Goal: Task Accomplishment & Management: Complete application form

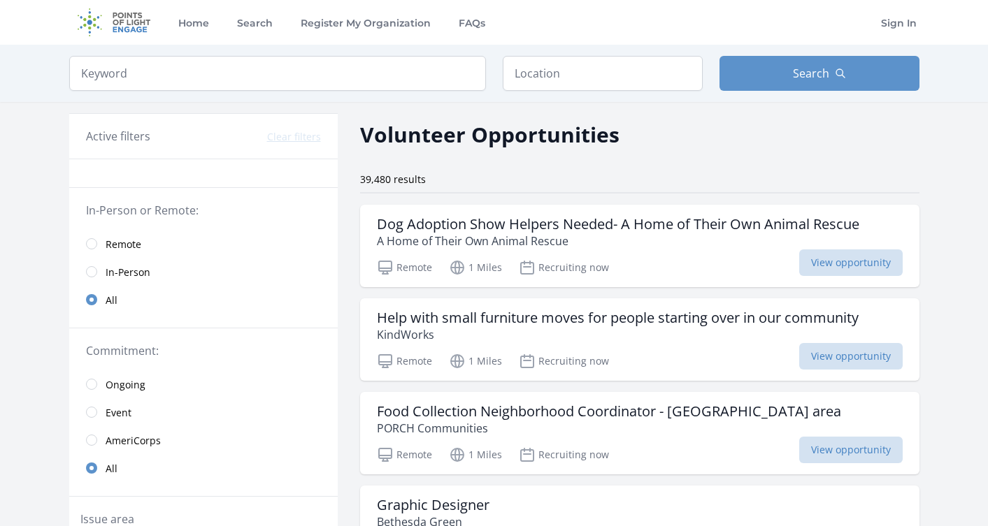
click at [122, 273] on span "In-Person" at bounding box center [128, 273] width 45 height 14
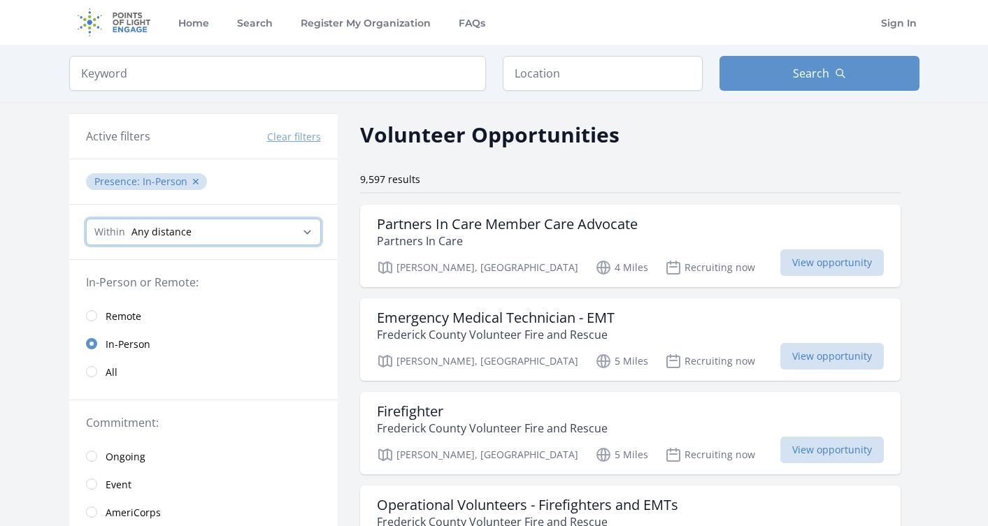
click at [194, 233] on select "Any distance , 5 Miles , 20 Miles , 50 Miles , 100 Miles" at bounding box center [203, 232] width 235 height 27
select select "160934"
click at [86, 219] on select "Any distance , 5 Miles , 20 Miles , 50 Miles , 100 Miles" at bounding box center [203, 232] width 235 height 27
click at [623, 78] on input "text" at bounding box center [603, 73] width 200 height 35
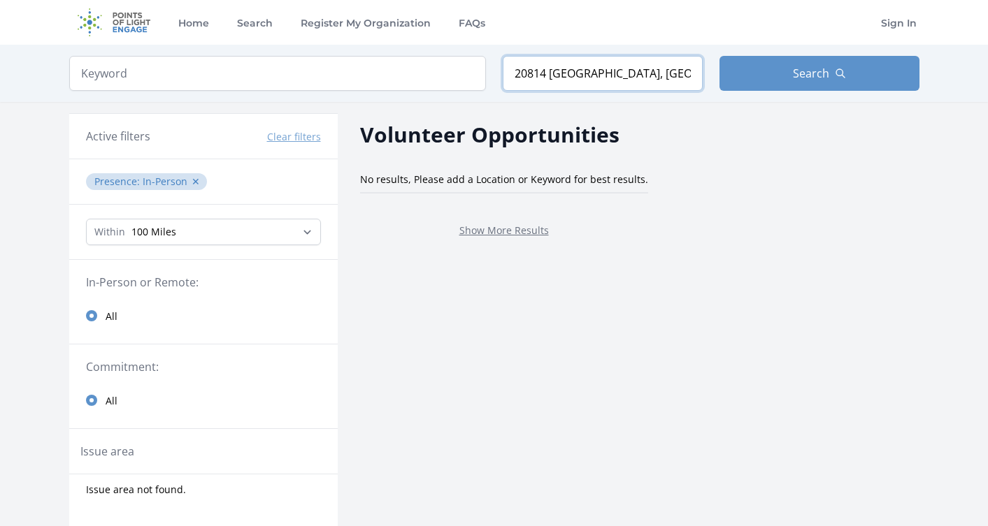
click at [667, 75] on input "20814 [GEOGRAPHIC_DATA], [GEOGRAPHIC_DATA], [GEOGRAPHIC_DATA]" at bounding box center [603, 73] width 200 height 35
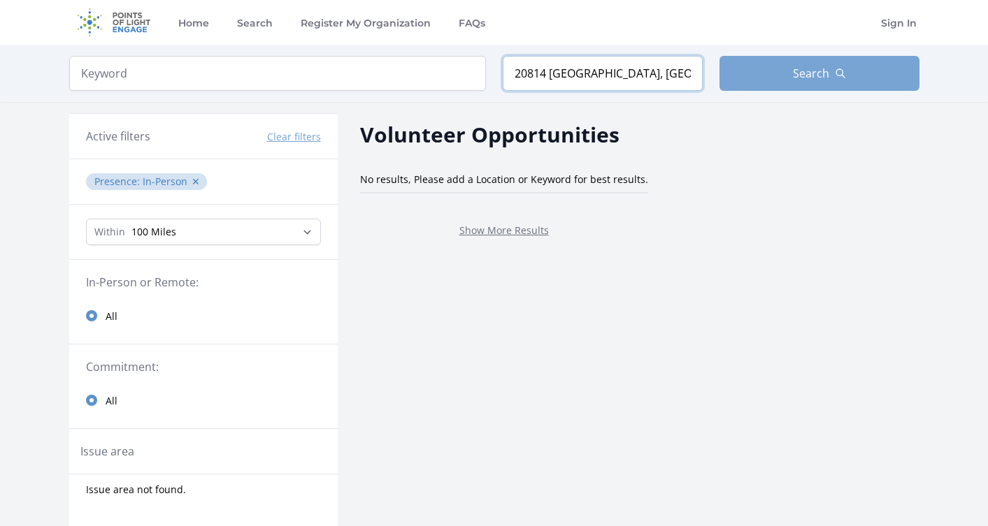
drag, startPoint x: 559, startPoint y: 72, endPoint x: 728, endPoint y: 68, distance: 169.2
click at [728, 66] on form "Keyword Location 20814 [GEOGRAPHIC_DATA], Province of [GEOGRAPHIC_DATA], [GEOGR…" at bounding box center [494, 73] width 850 height 35
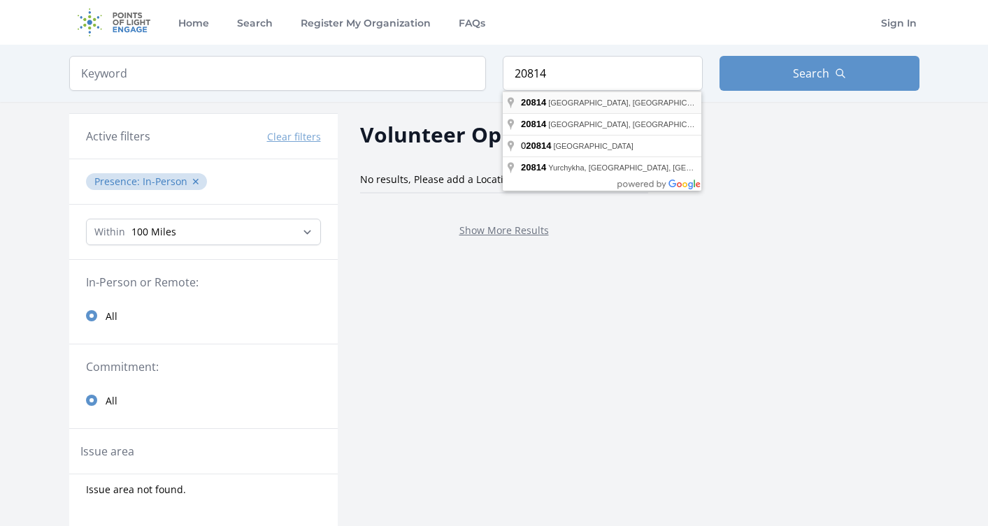
type input "[GEOGRAPHIC_DATA], [GEOGRAPHIC_DATA]"
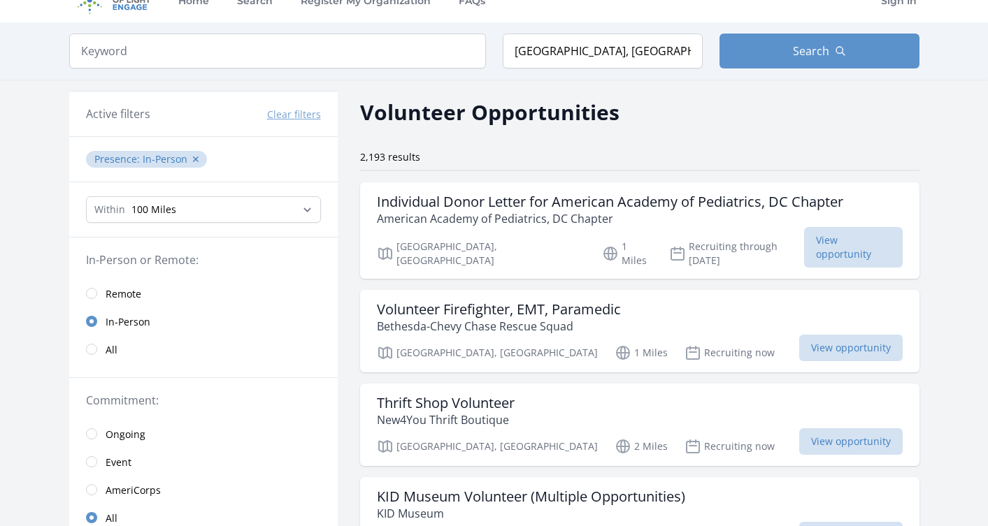
scroll to position [85, 0]
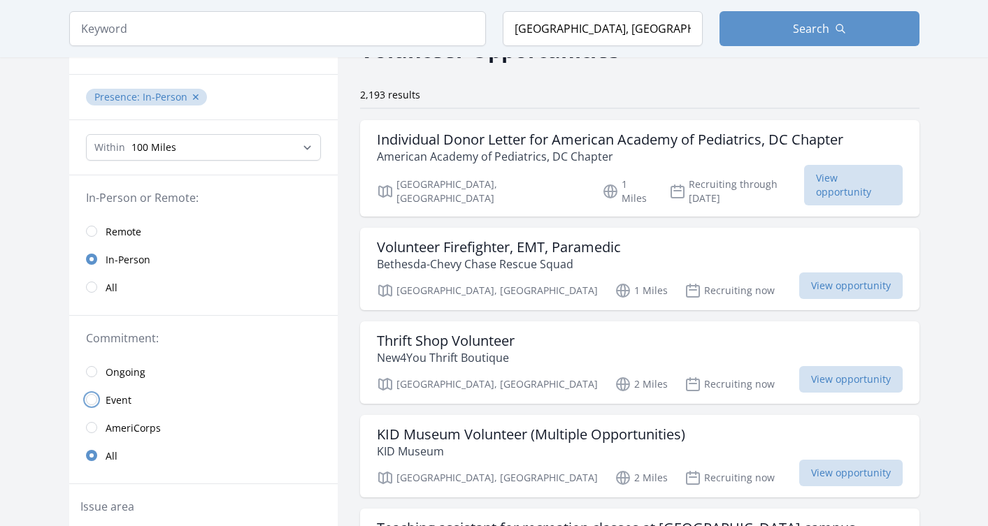
click at [90, 398] on input "radio" at bounding box center [91, 399] width 11 height 11
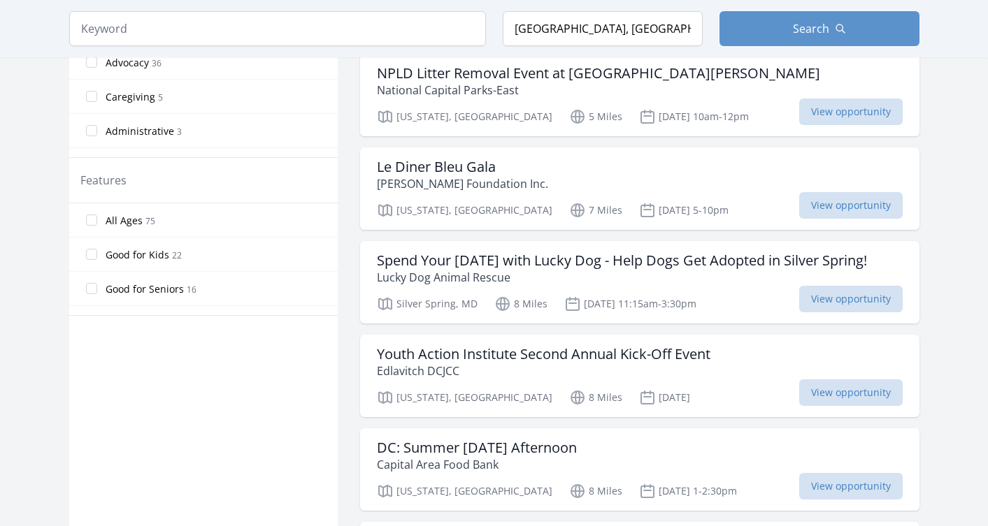
scroll to position [728, 0]
click at [100, 228] on label "All Ages [DEMOGRAPHIC_DATA]" at bounding box center [203, 219] width 268 height 28
click at [97, 224] on input "All Ages [DEMOGRAPHIC_DATA]" at bounding box center [91, 218] width 11 height 11
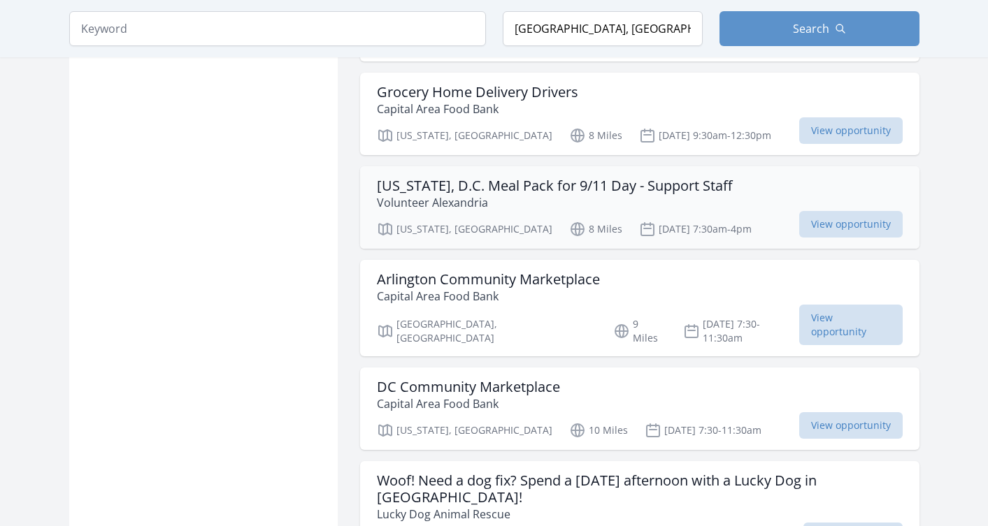
scroll to position [1699, 0]
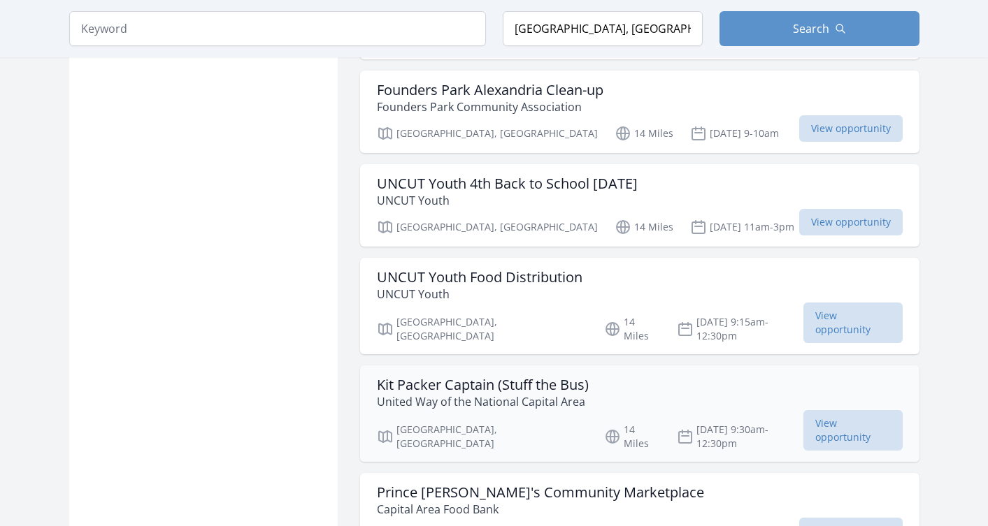
scroll to position [3520, 0]
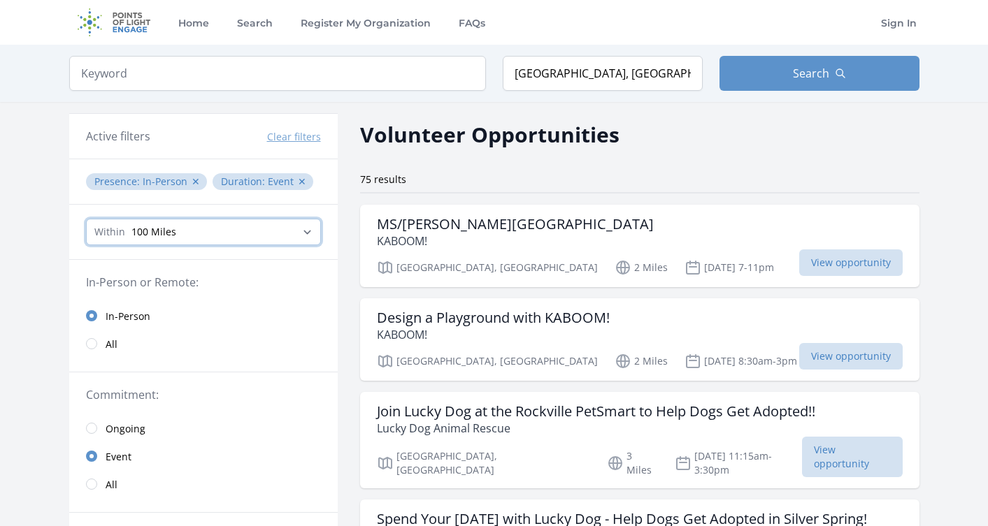
click at [139, 240] on select "Any distance , 5 Miles , 20 Miles , 50 Miles , 100 Miles" at bounding box center [203, 232] width 235 height 27
select select "32186"
click at [86, 219] on select "Any distance , 5 Miles , 20 Miles , 50 Miles , 100 Miles" at bounding box center [203, 232] width 235 height 27
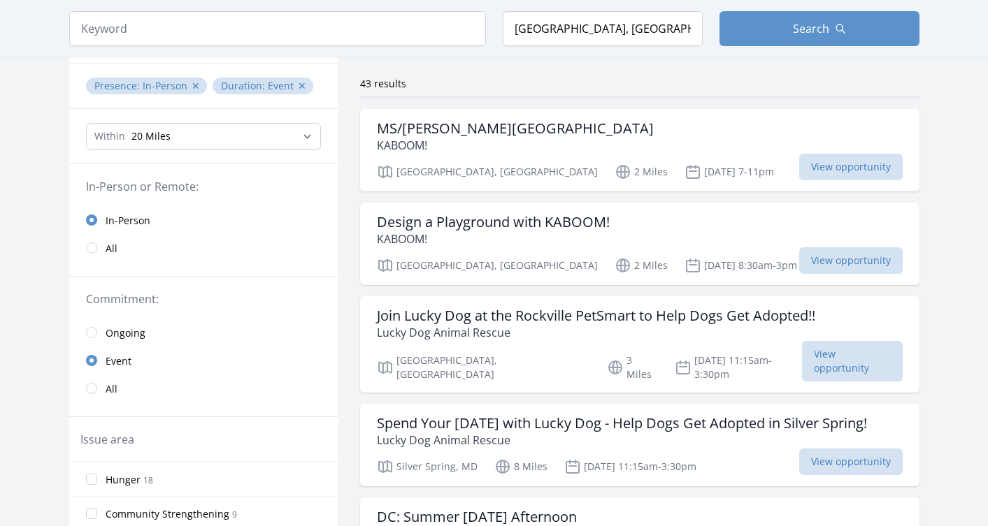
scroll to position [95, 0]
click at [178, 133] on select "Any distance , 5 Miles , 20 Miles , 50 Miles , 100 Miles" at bounding box center [203, 137] width 235 height 27
select select "160934"
click at [86, 124] on select "Any distance , 5 Miles , 20 Miles , 50 Miles , 100 Miles" at bounding box center [203, 137] width 235 height 27
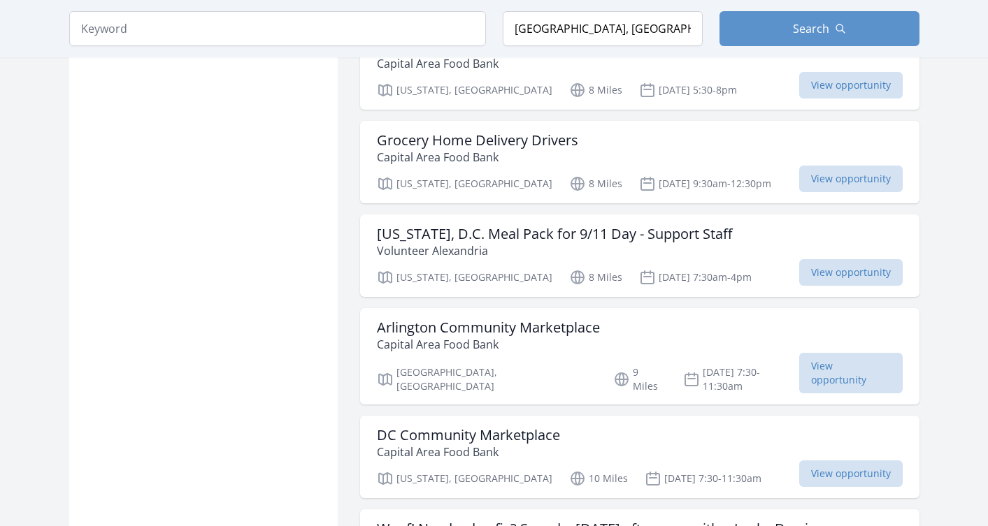
scroll to position [98, 0]
